Goal: Task Accomplishment & Management: Manage account settings

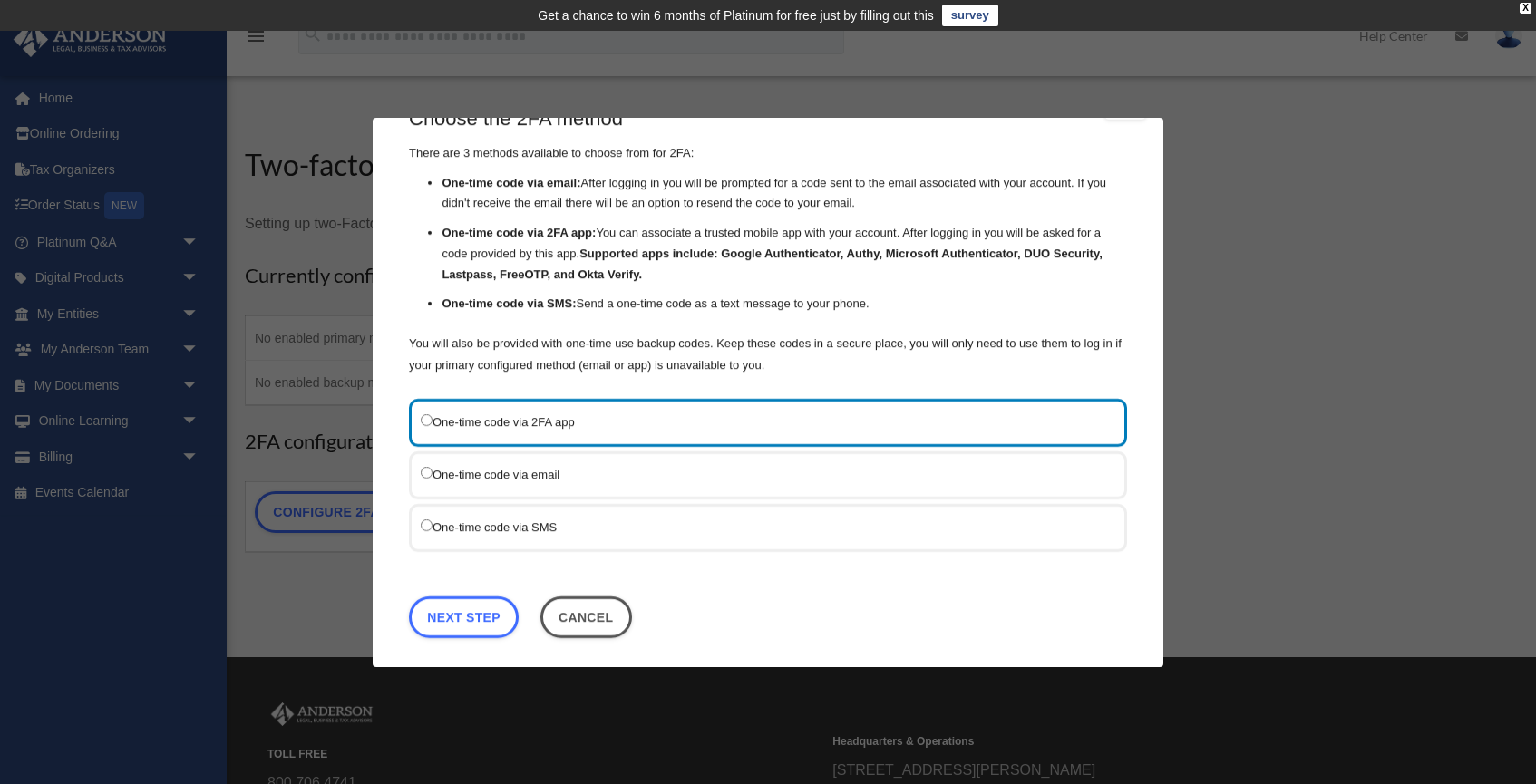
scroll to position [56, 0]
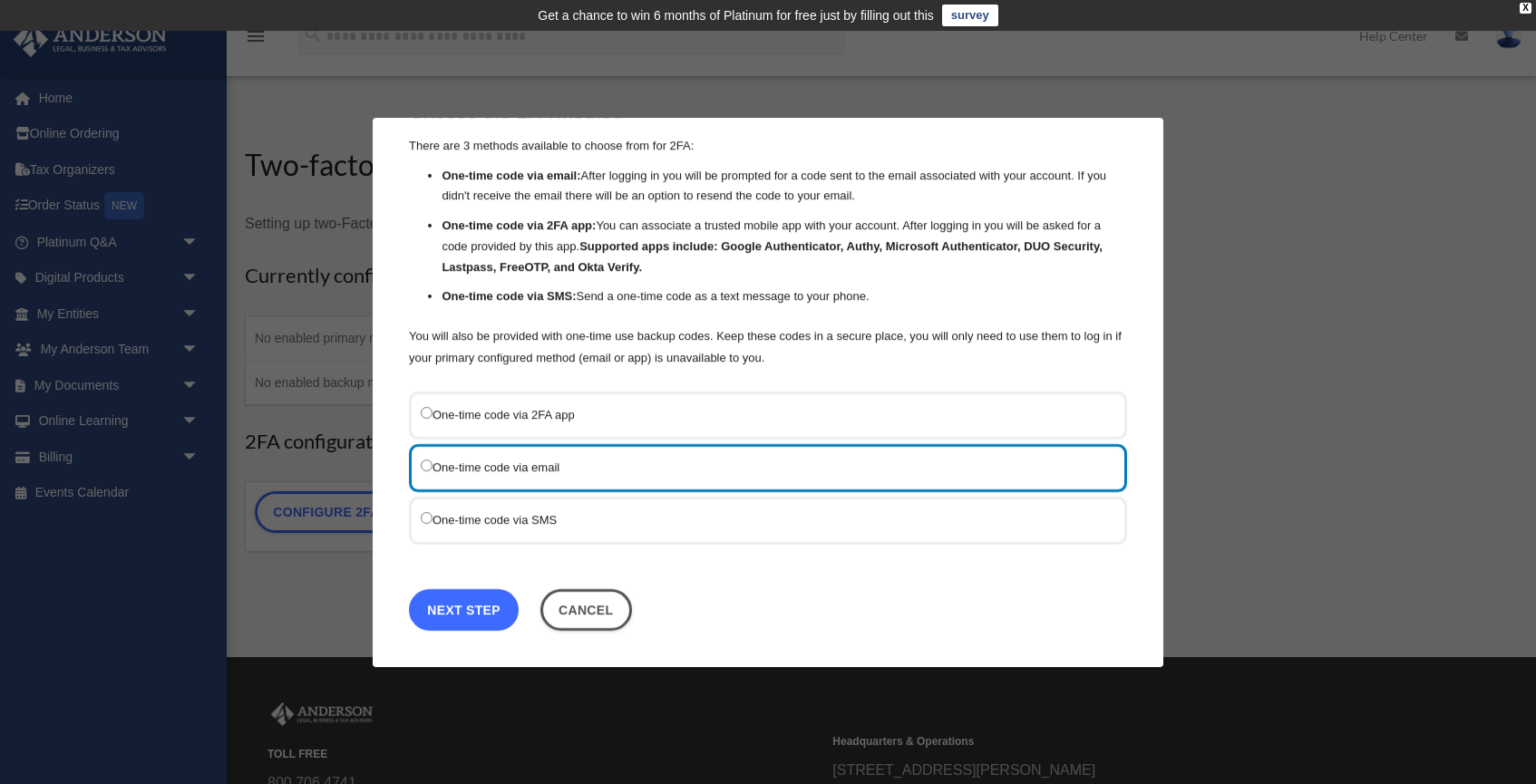
click at [475, 600] on link "Next Step" at bounding box center [464, 609] width 110 height 42
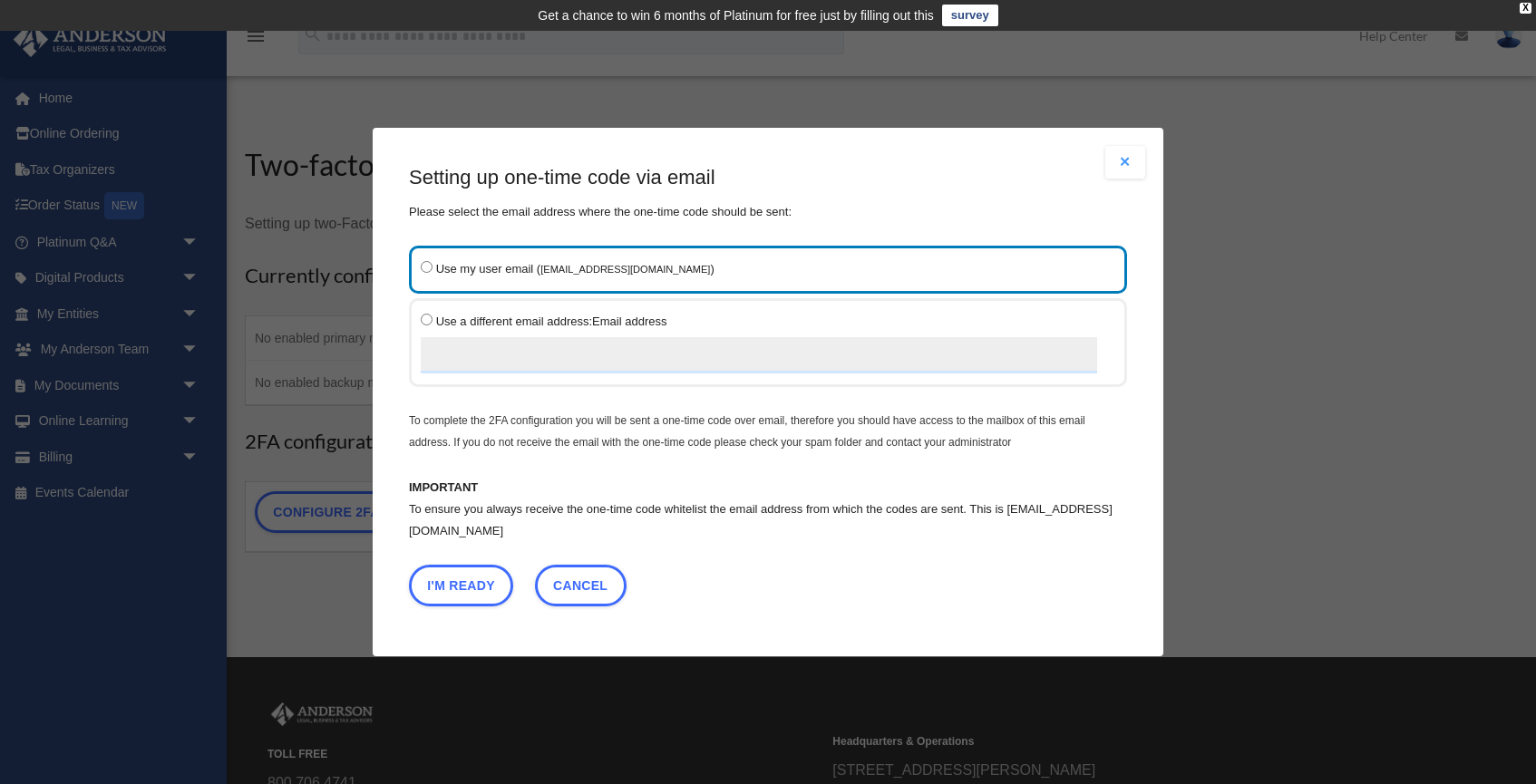
click at [472, 355] on input "Use a different email address: Email address" at bounding box center [759, 355] width 676 height 36
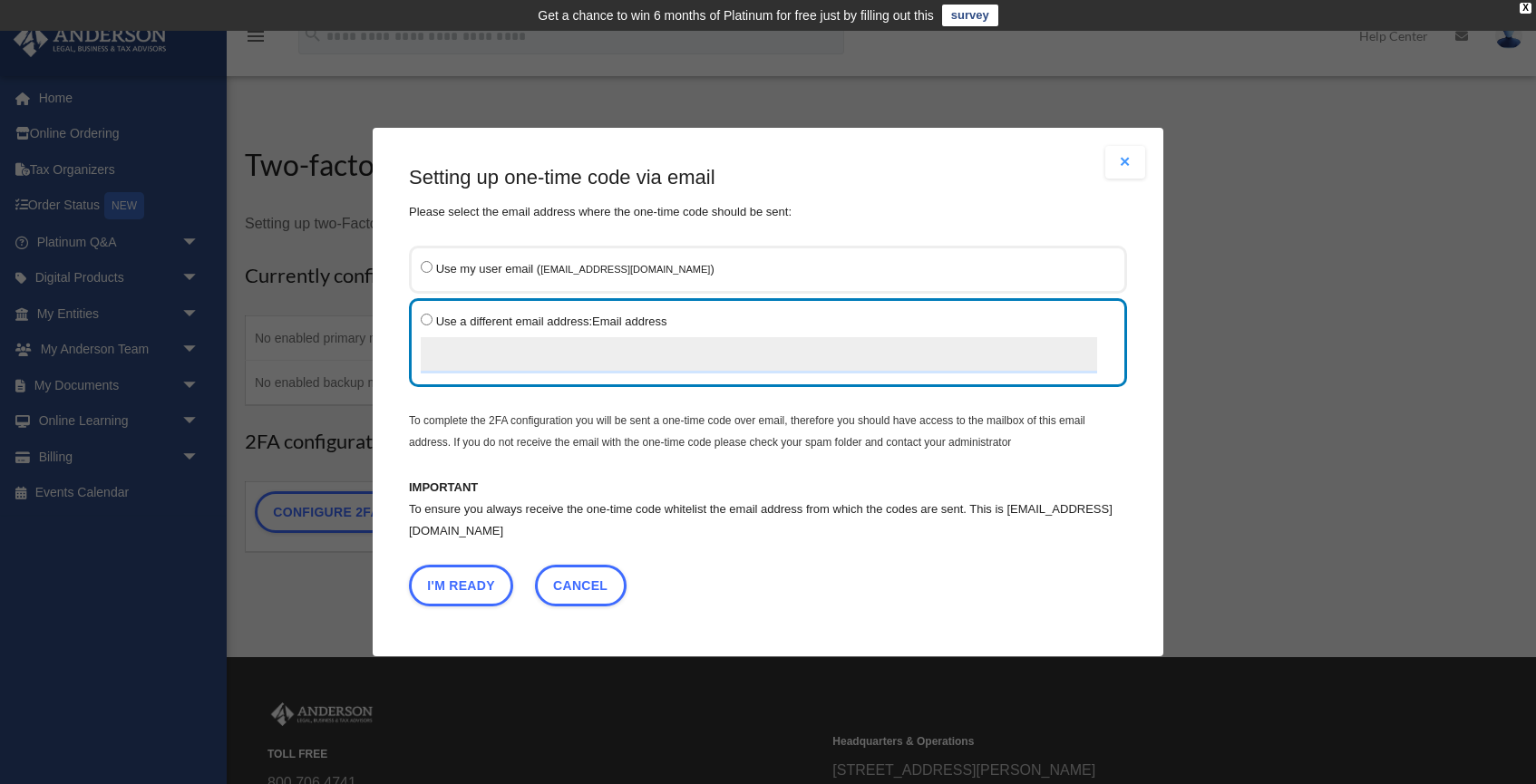
type input "**********"
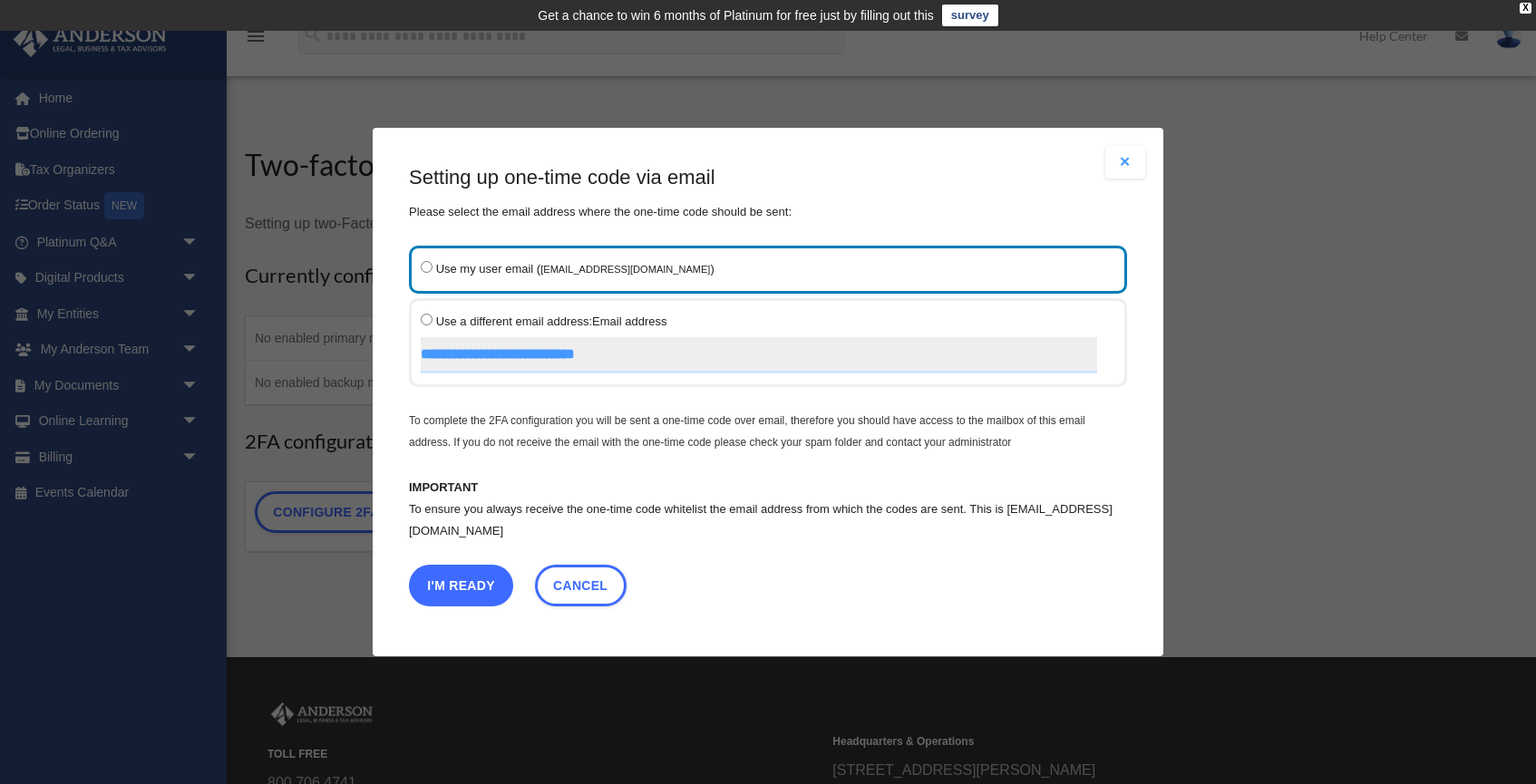
click at [456, 582] on button "I'm Ready" at bounding box center [461, 585] width 105 height 42
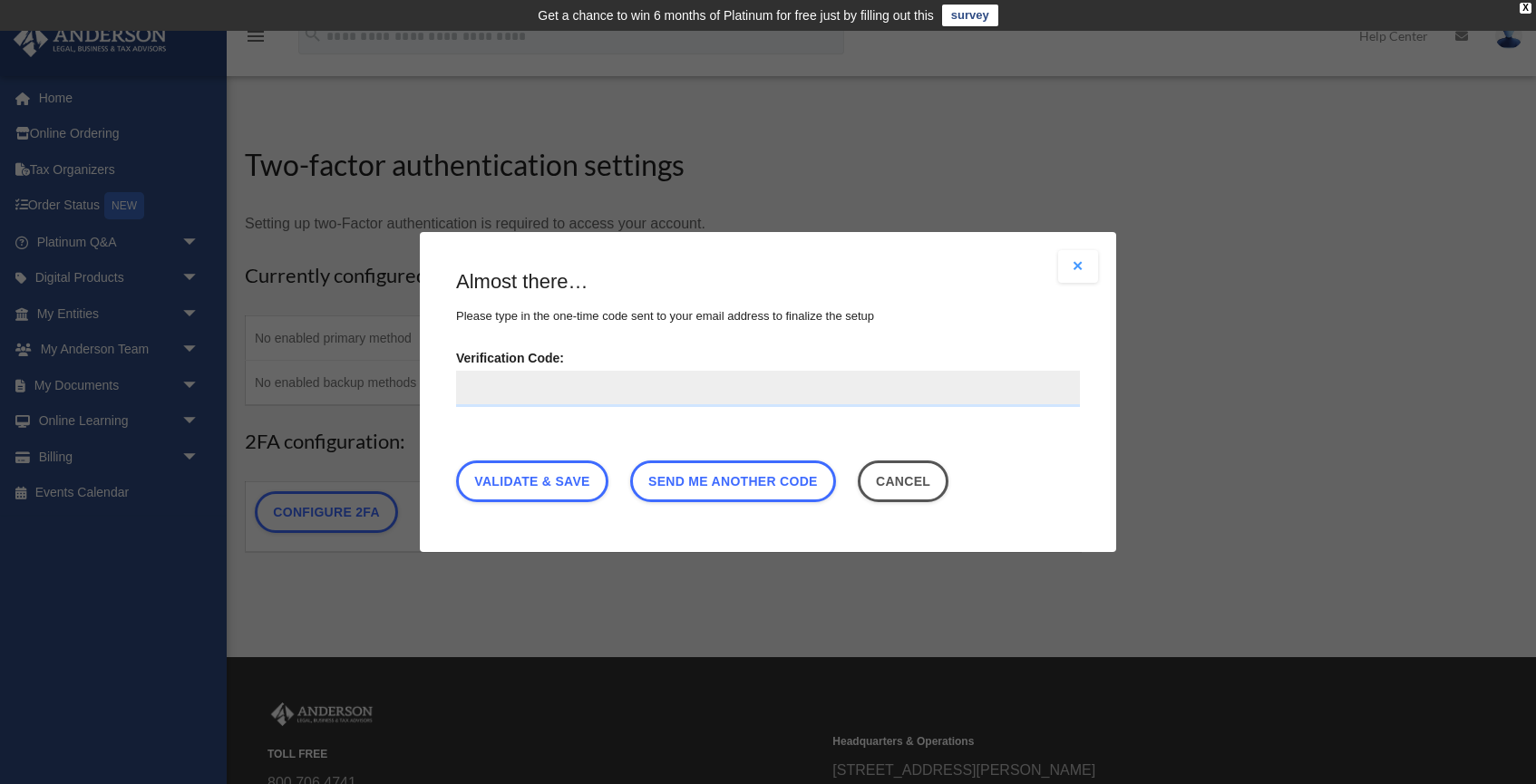
click at [467, 389] on input "Verification Code:" at bounding box center [768, 388] width 624 height 36
paste input "******"
type input "******"
click at [550, 478] on link "Validate & Save" at bounding box center [532, 482] width 152 height 42
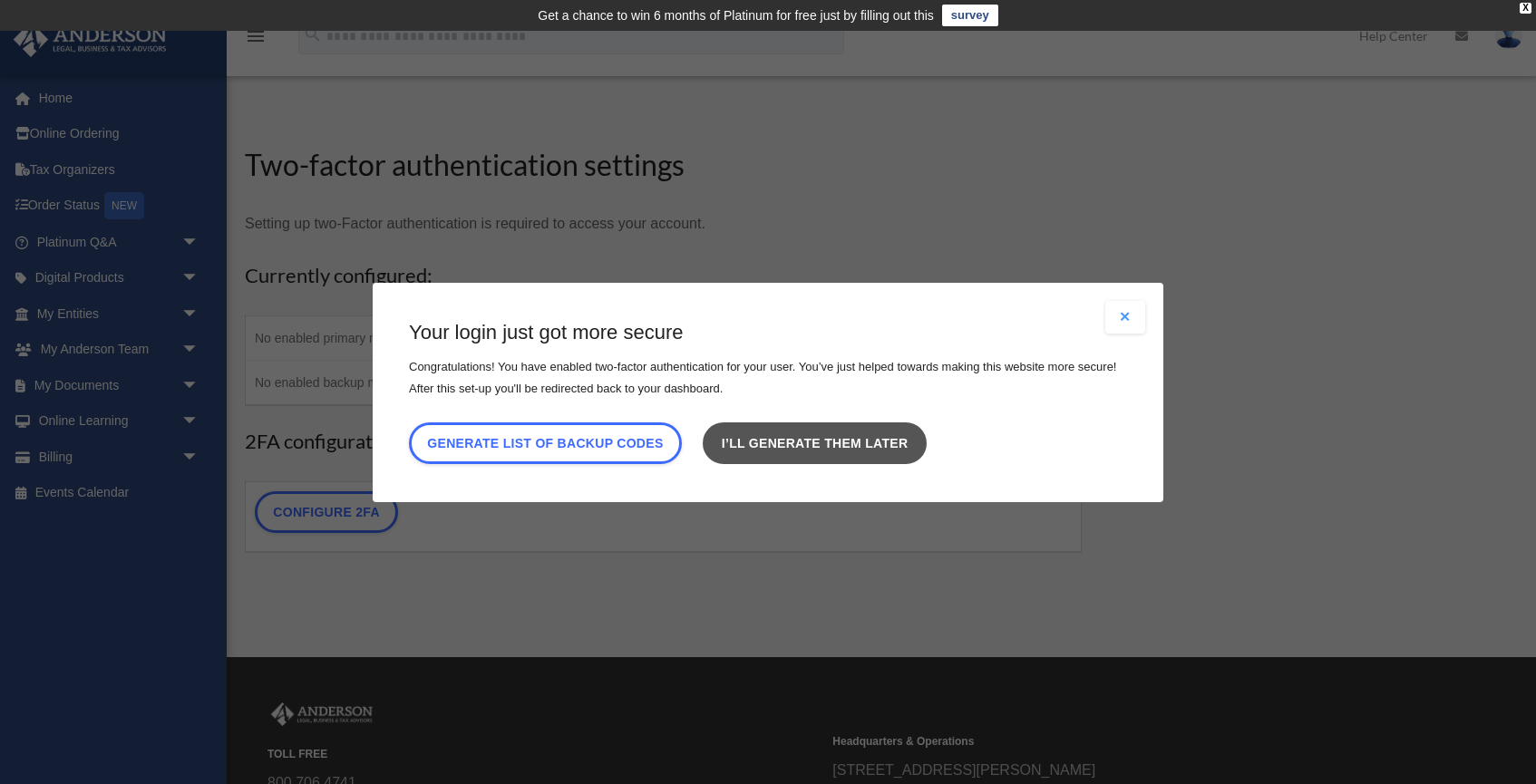
click at [868, 435] on link "I’ll generate them later" at bounding box center [814, 442] width 223 height 42
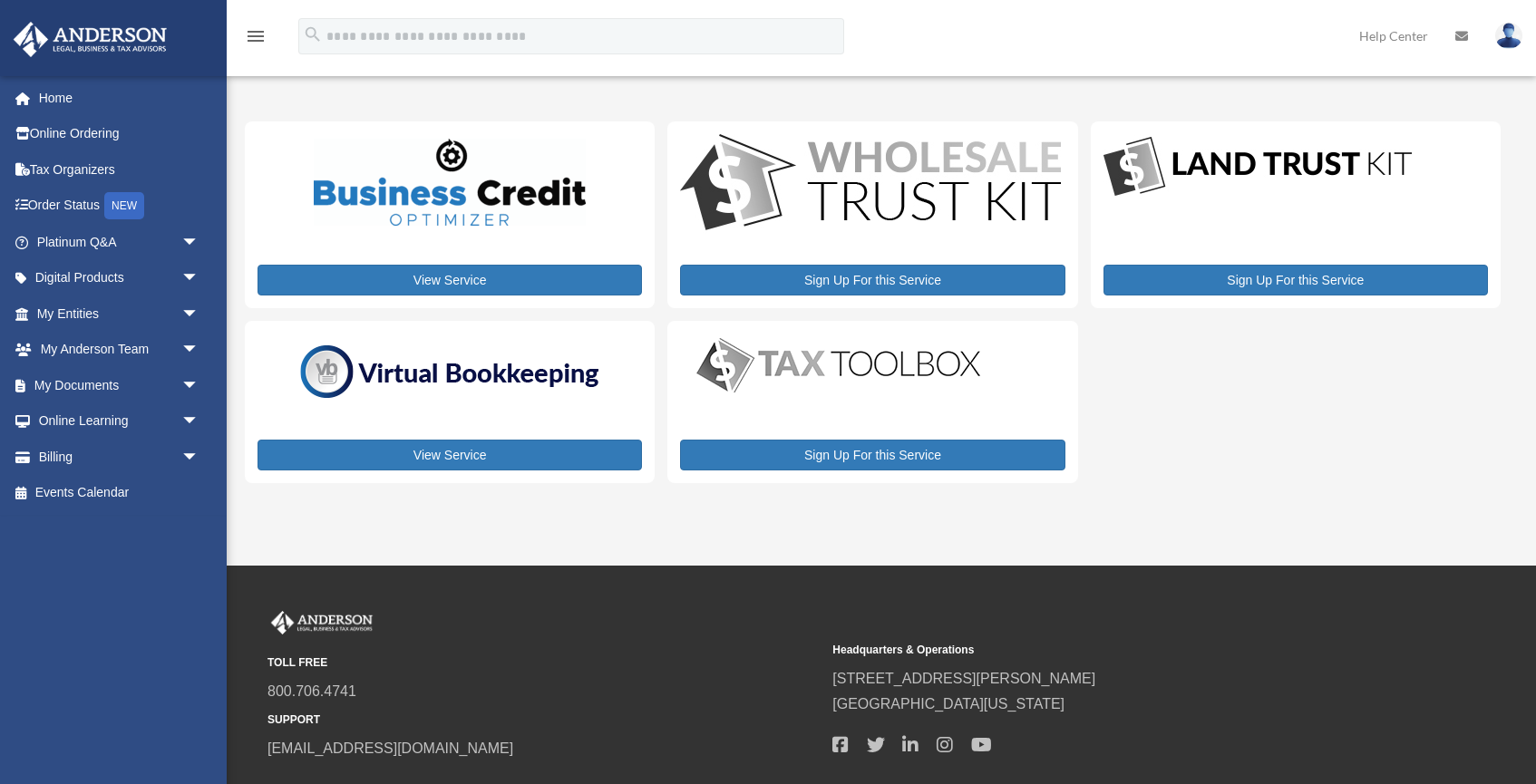
scroll to position [32, 0]
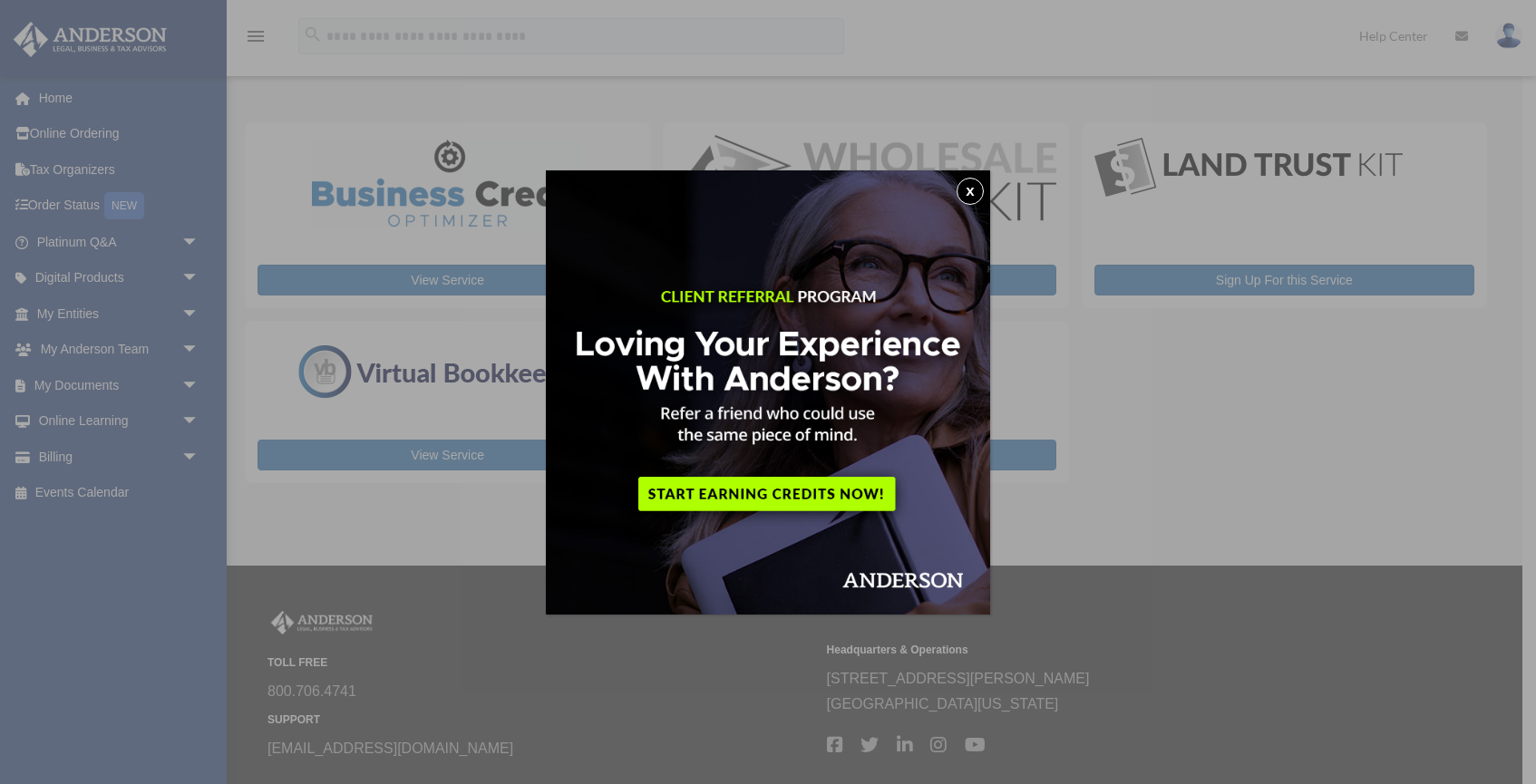
click at [967, 195] on button "x" at bounding box center [970, 191] width 27 height 27
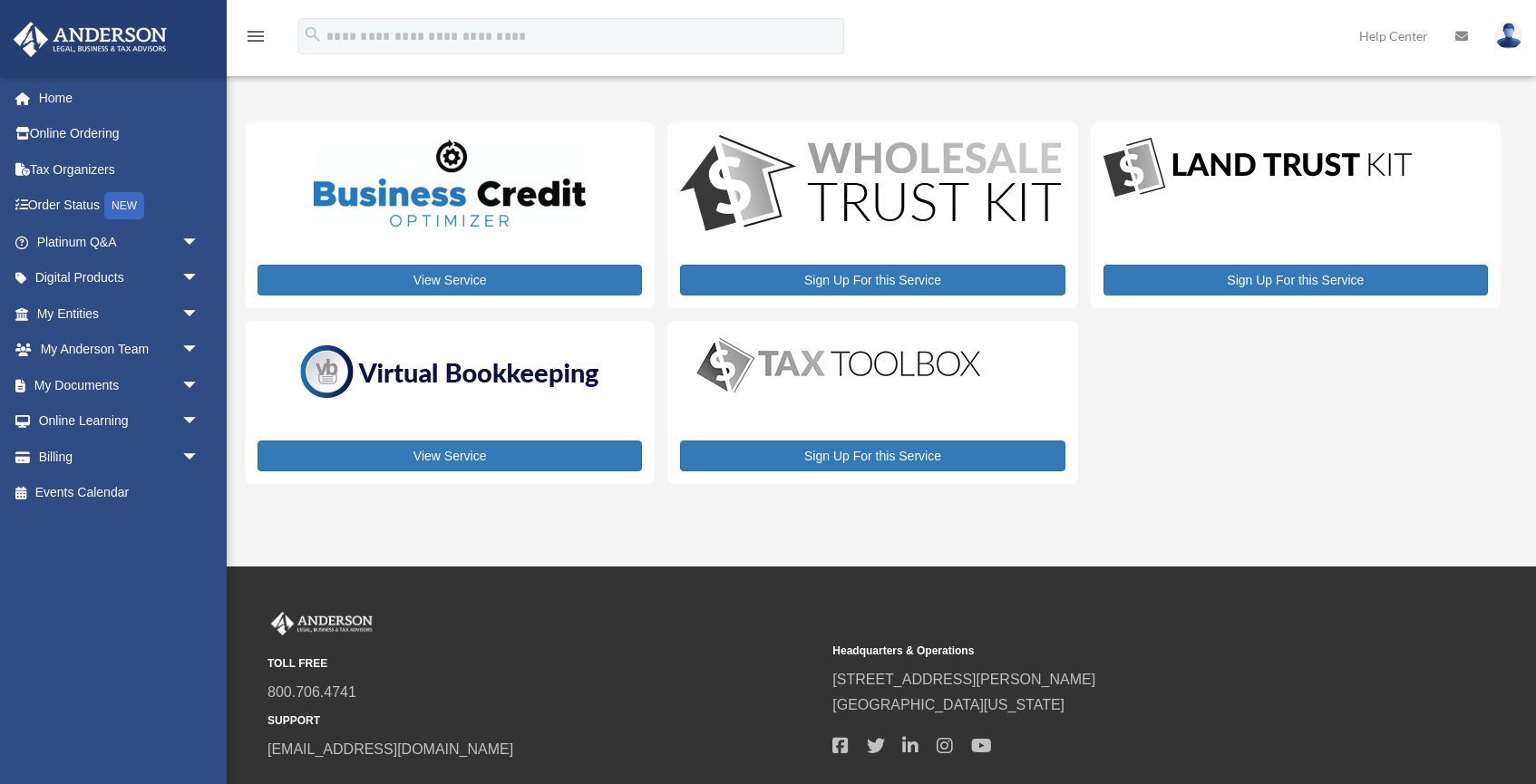
click at [1504, 31] on img at bounding box center [1508, 36] width 27 height 26
click at [1393, 34] on link "Help Center" at bounding box center [1394, 36] width 97 height 72
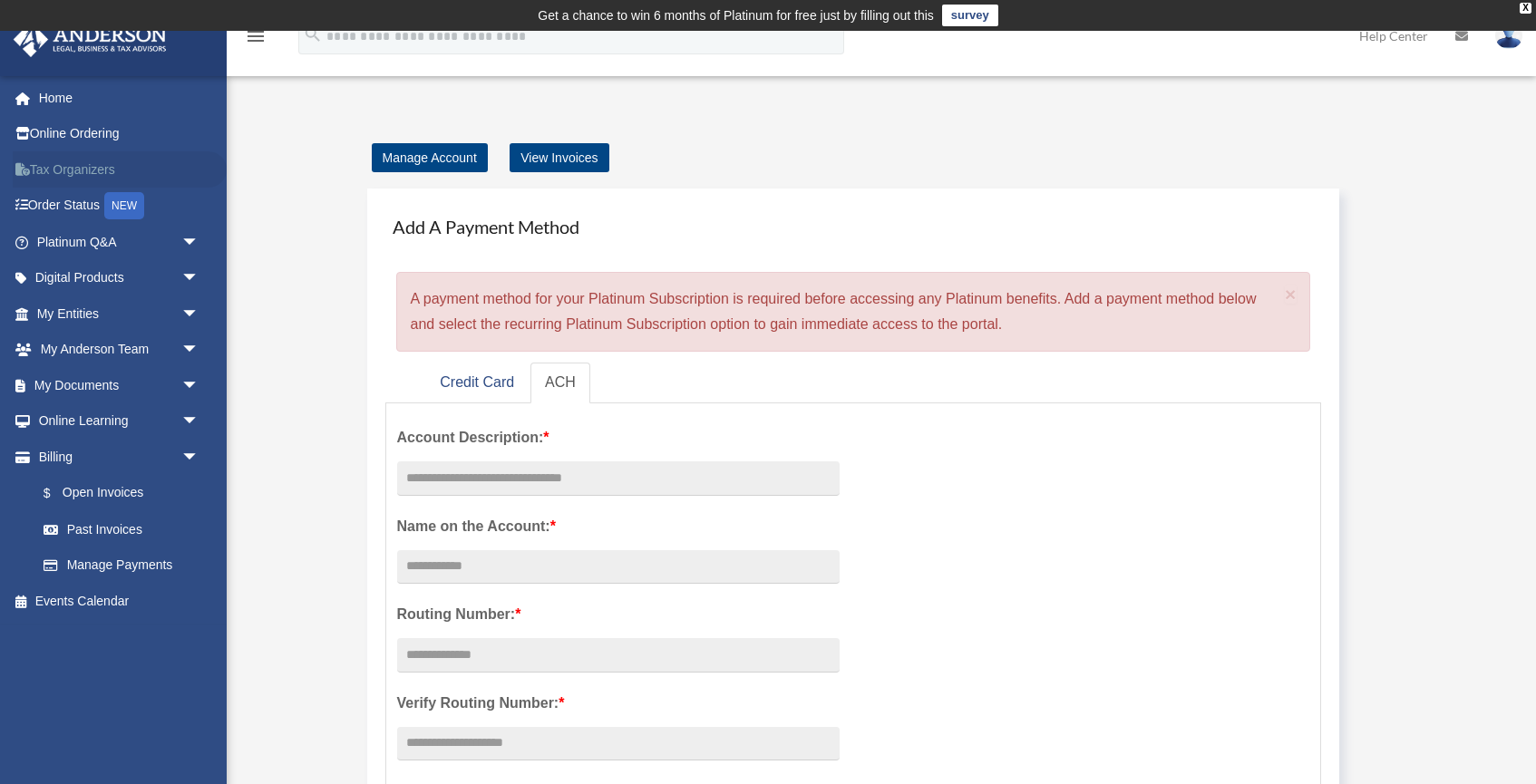
click at [44, 163] on link "Tax Organizers" at bounding box center [119, 169] width 214 height 36
click at [1525, 5] on div "X" at bounding box center [1525, 8] width 12 height 11
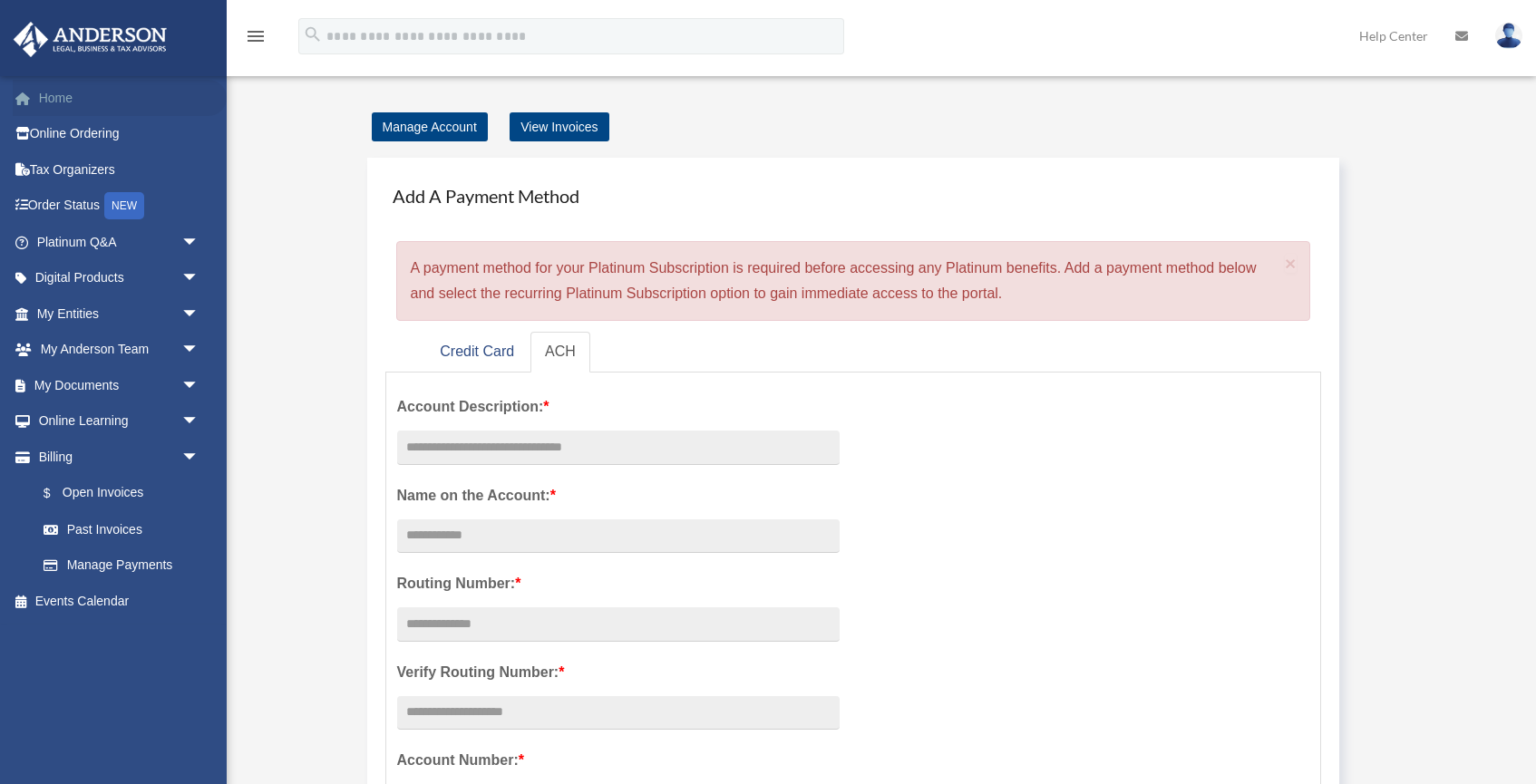
click at [54, 97] on link "Home" at bounding box center [119, 98] width 214 height 36
click at [68, 204] on link "Order Status NEW" at bounding box center [119, 206] width 214 height 37
